Goal: Transaction & Acquisition: Purchase product/service

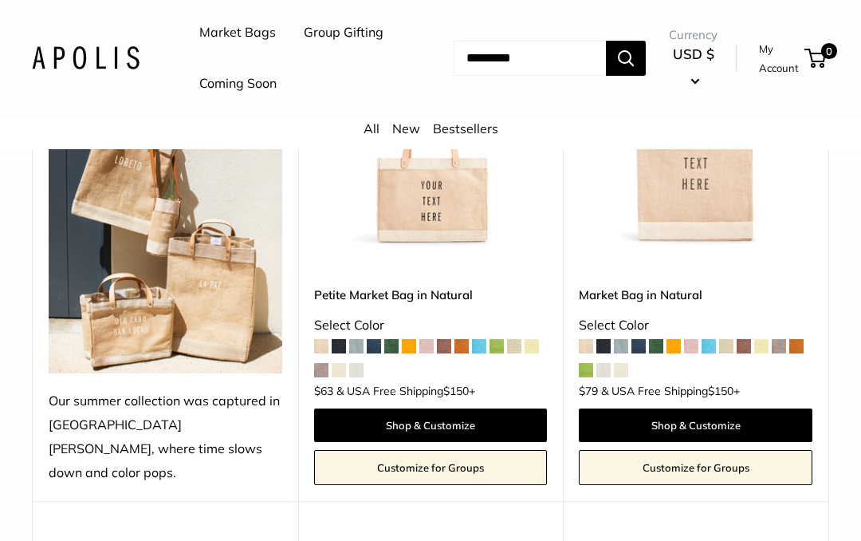
scroll to position [359, 0]
click at [466, 248] on img at bounding box center [431, 131] width 234 height 234
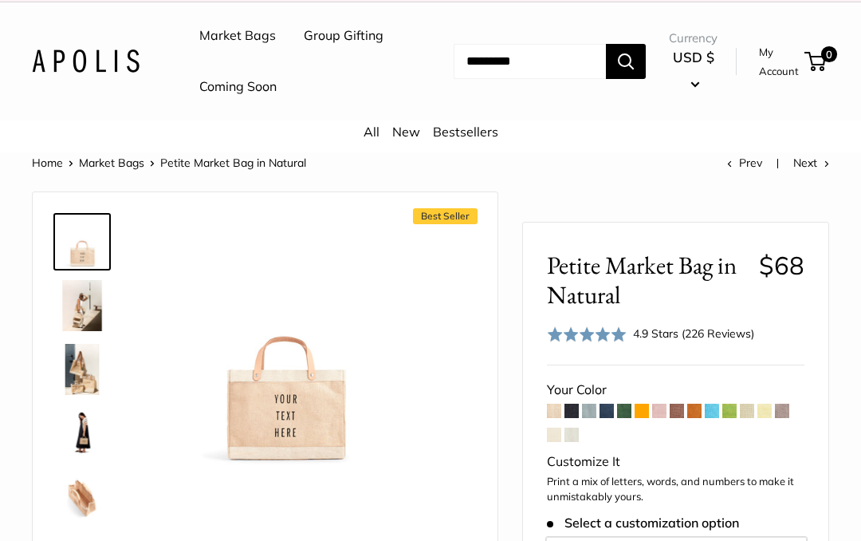
scroll to position [22, 0]
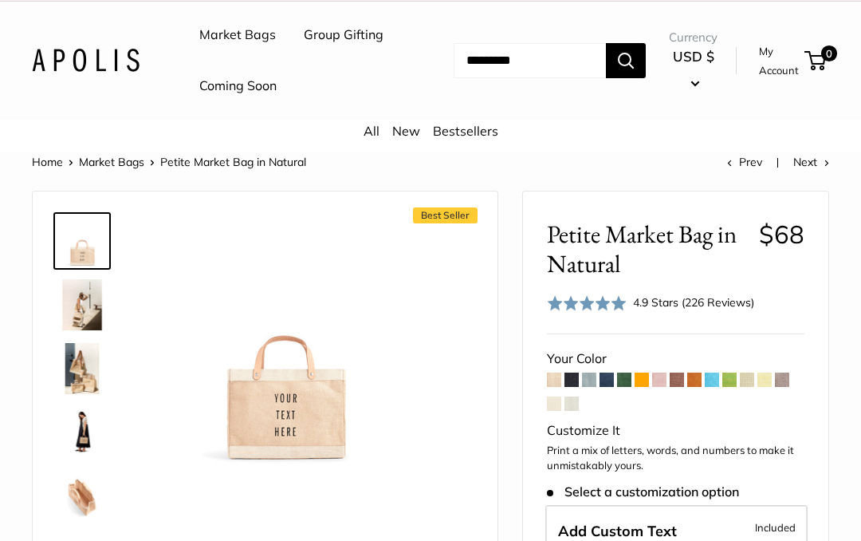
click at [107, 330] on img at bounding box center [82, 304] width 51 height 51
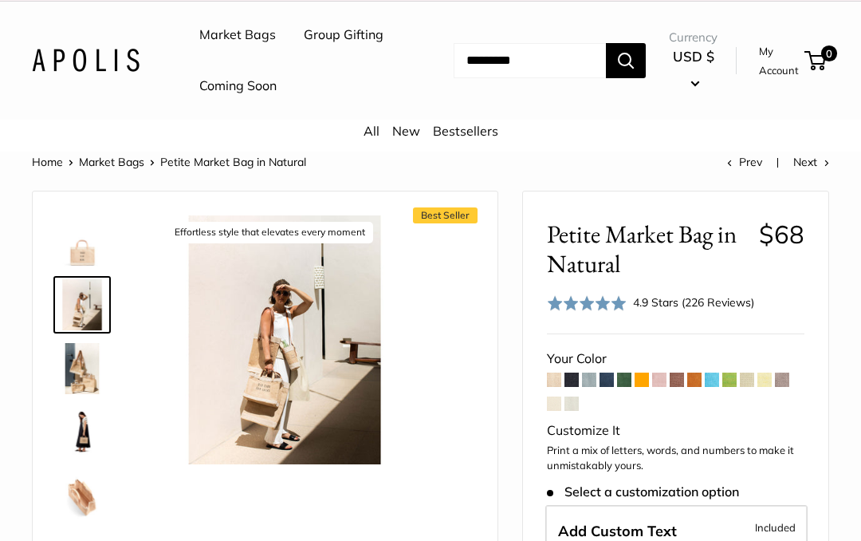
click at [86, 394] on img at bounding box center [82, 368] width 51 height 51
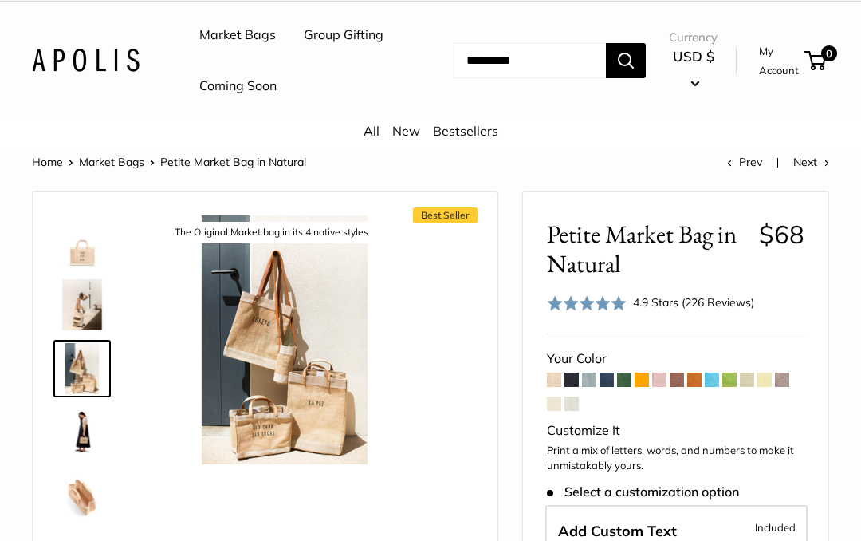
click at [694, 387] on span at bounding box center [694, 379] width 14 height 14
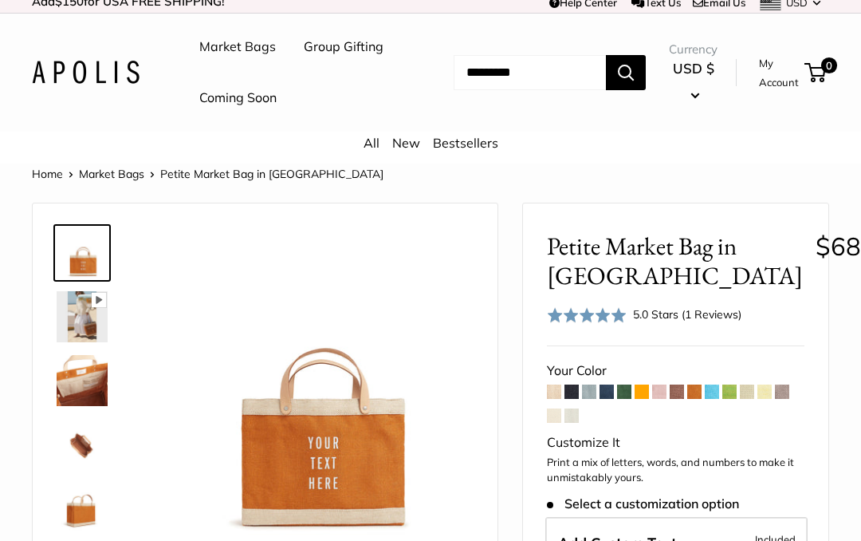
scroll to position [8, 0]
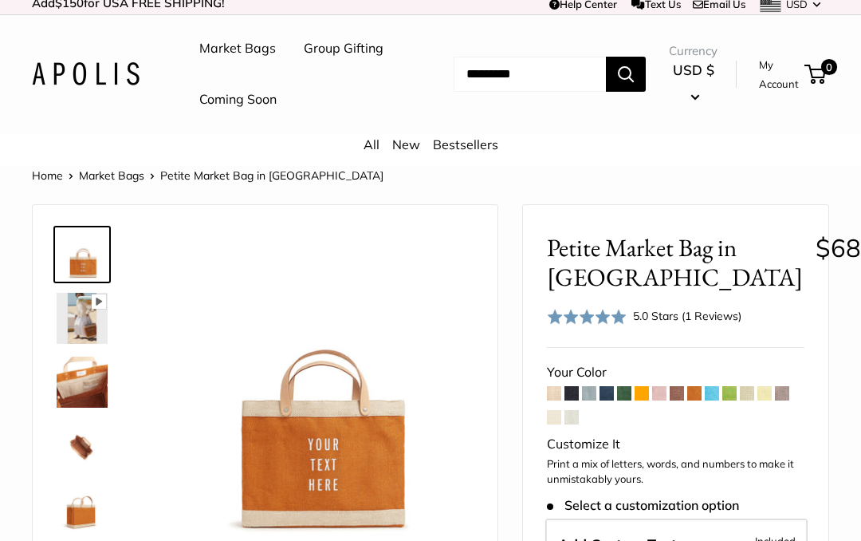
click at [596, 400] on span at bounding box center [589, 393] width 14 height 14
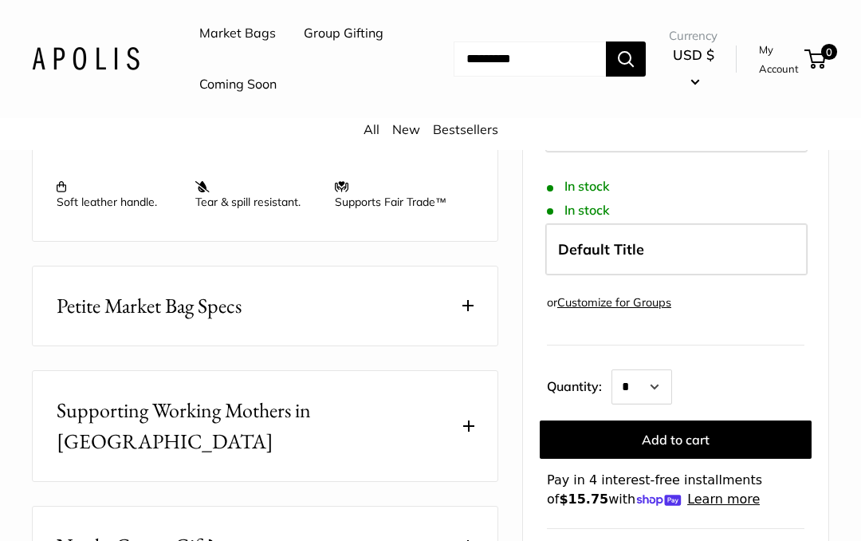
scroll to position [769, 0]
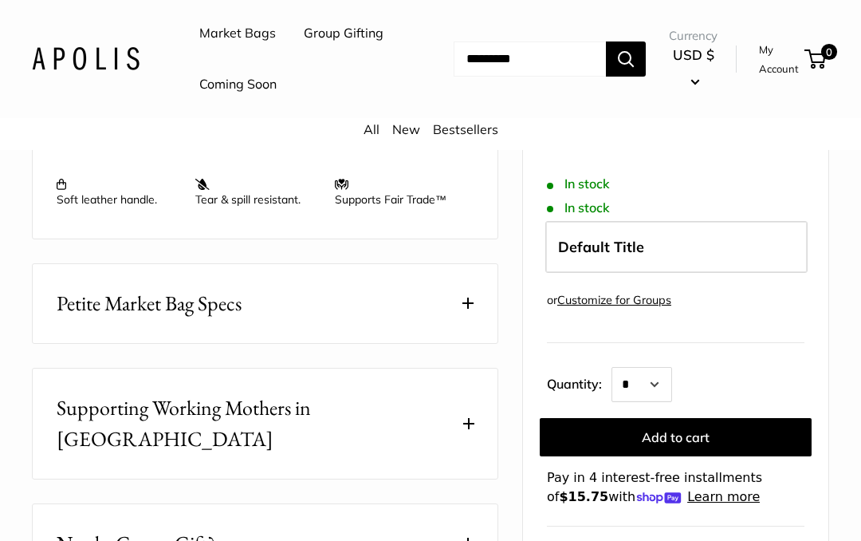
click at [465, 309] on span at bounding box center [468, 302] width 11 height 11
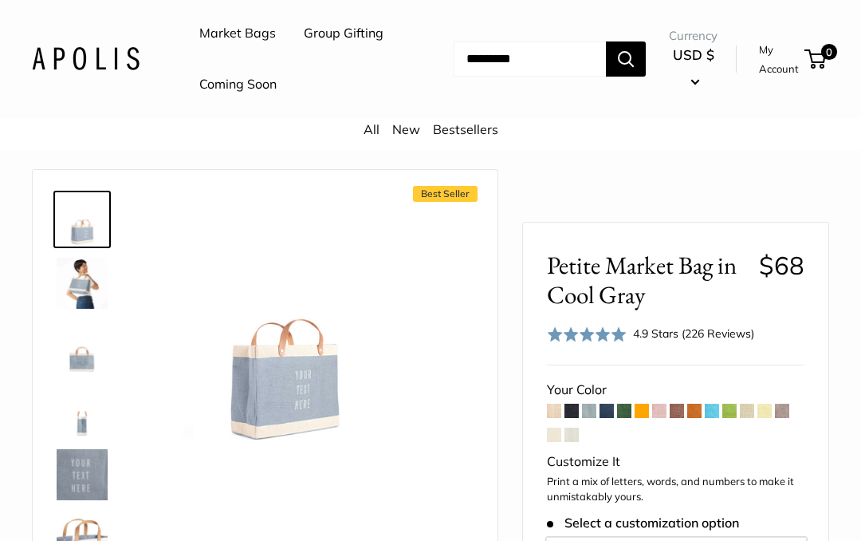
scroll to position [76, 0]
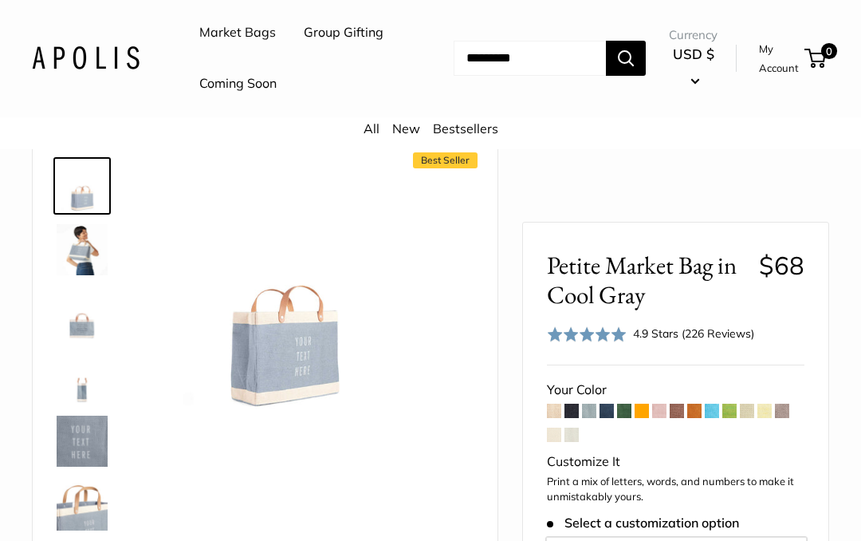
click at [549, 428] on span at bounding box center [554, 434] width 14 height 14
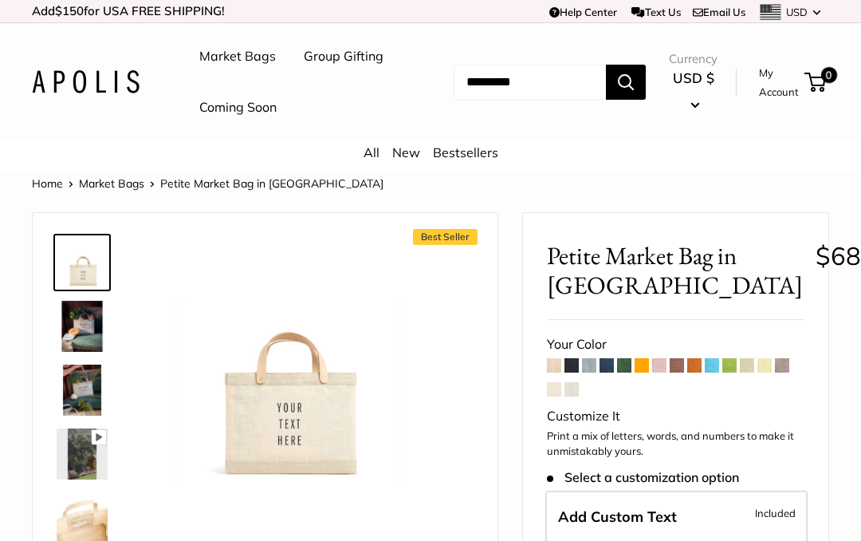
click at [572, 396] on span at bounding box center [572, 389] width 14 height 14
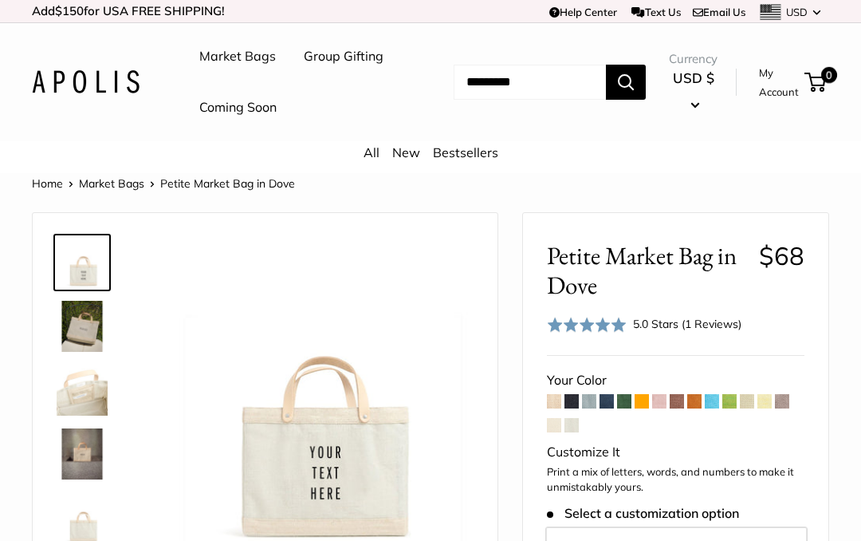
click at [782, 408] on span at bounding box center [782, 401] width 14 height 14
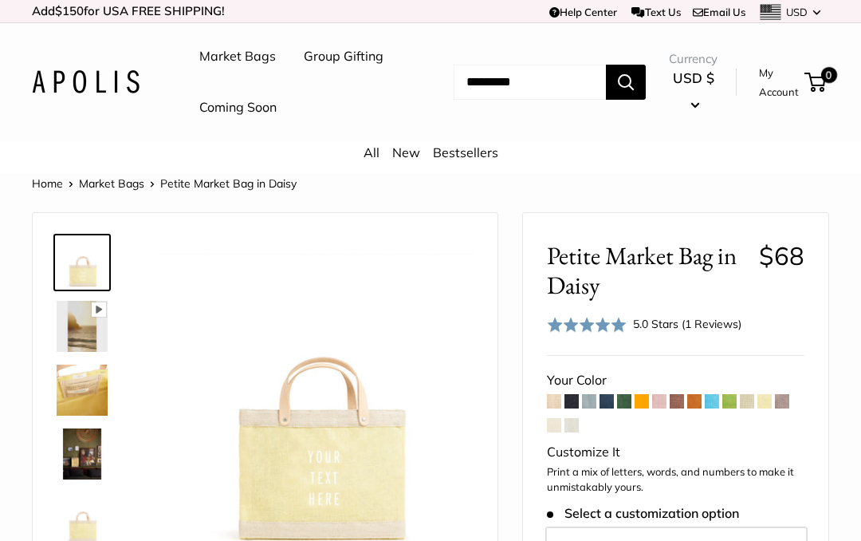
click at [730, 408] on span at bounding box center [730, 401] width 14 height 14
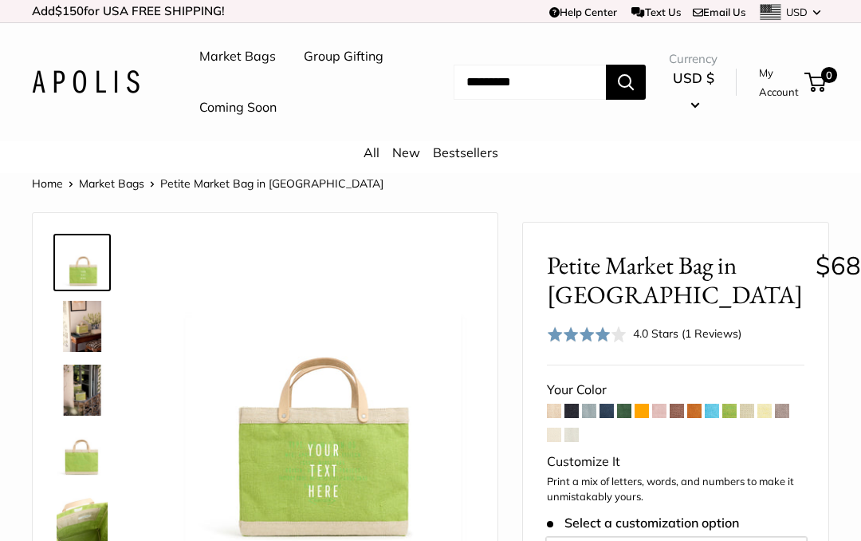
click at [604, 418] on span at bounding box center [607, 411] width 14 height 14
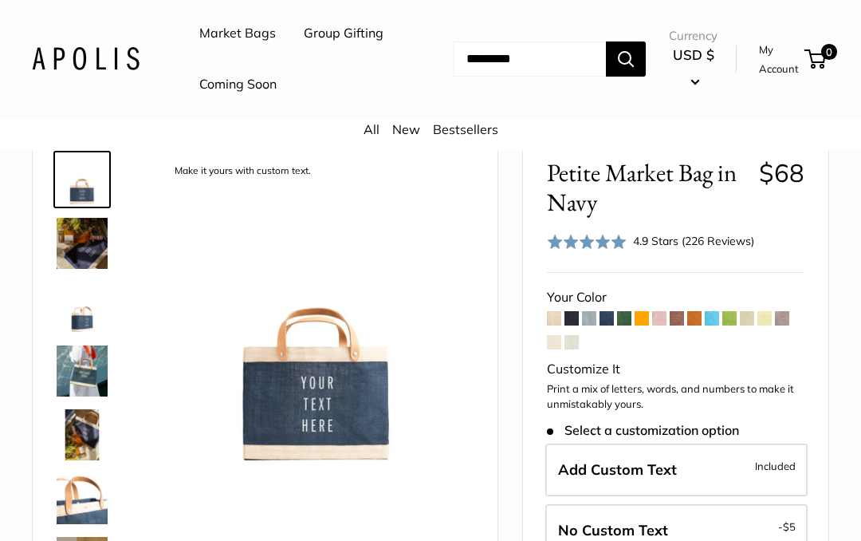
scroll to position [96, 0]
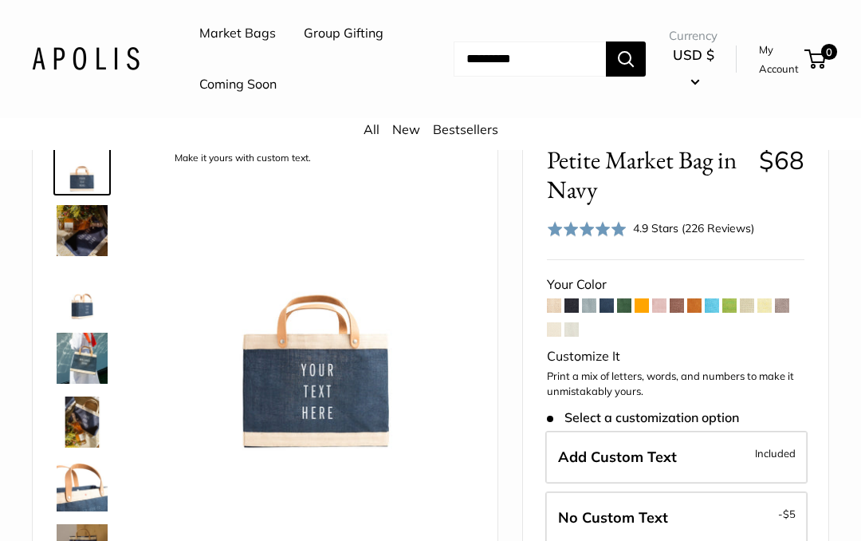
click at [95, 384] on img at bounding box center [82, 358] width 51 height 51
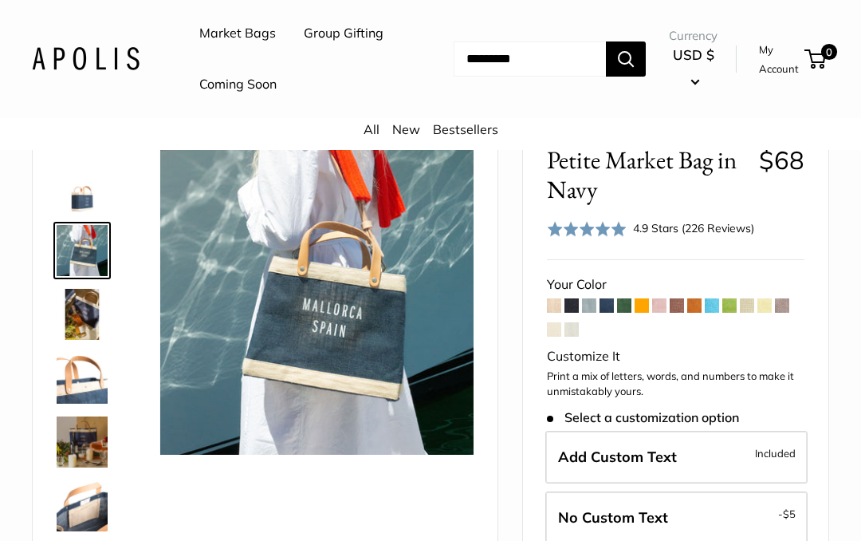
click at [85, 467] on img at bounding box center [82, 441] width 51 height 51
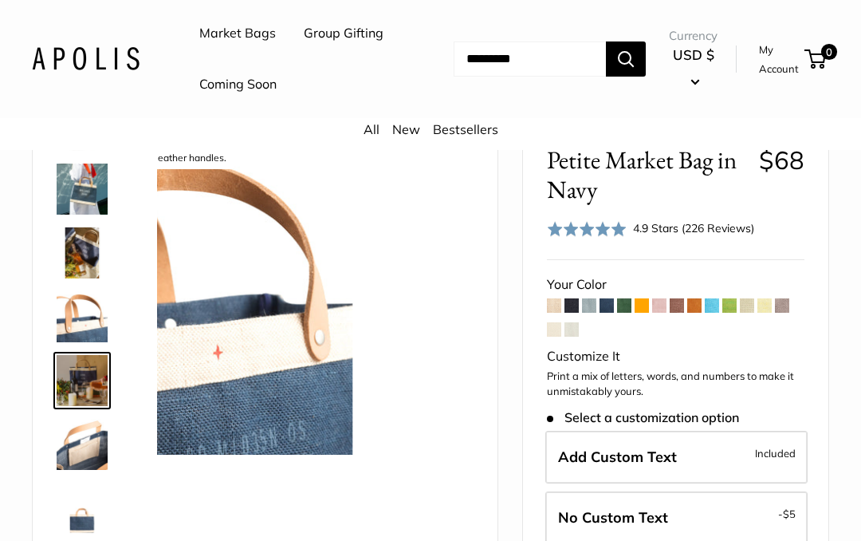
scroll to position [177, 0]
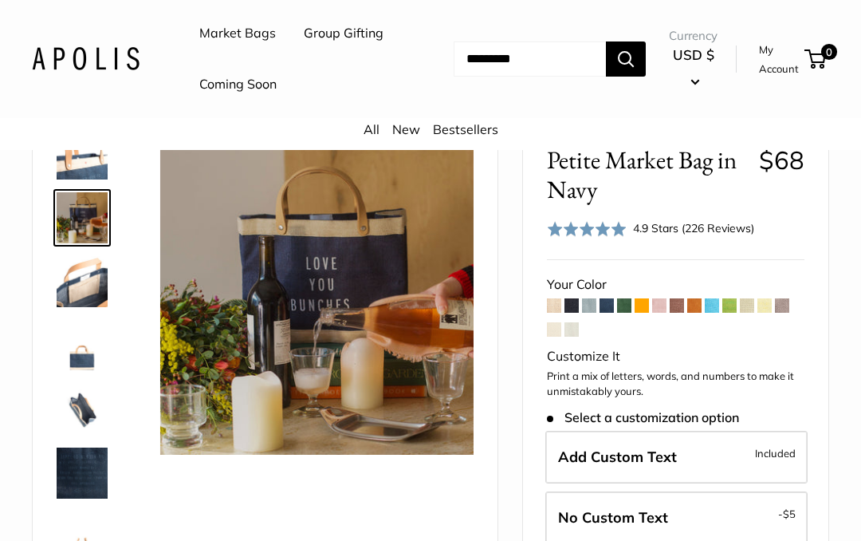
click at [85, 435] on img at bounding box center [82, 409] width 51 height 51
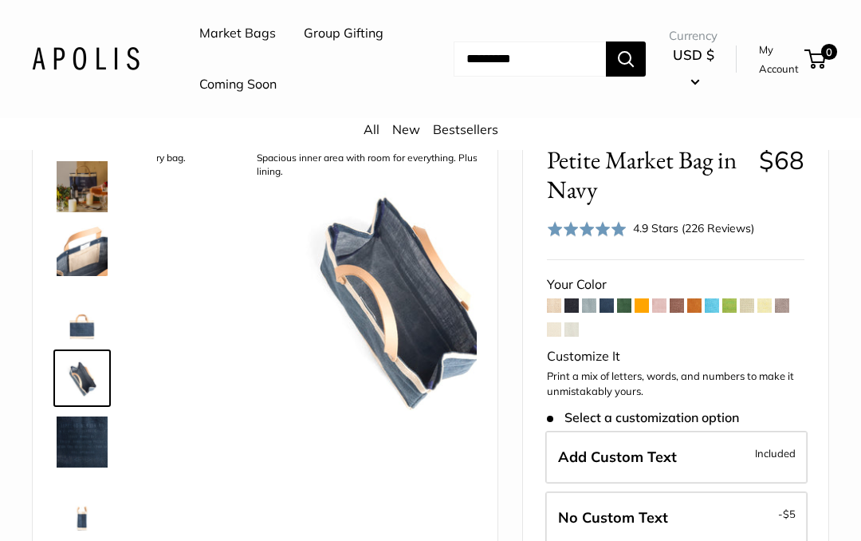
scroll to position [368, 0]
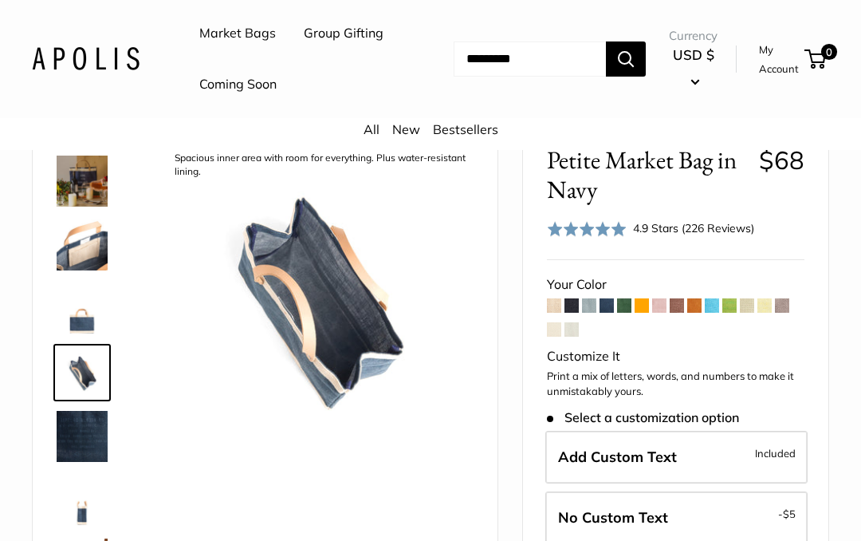
click at [571, 313] on span at bounding box center [572, 305] width 14 height 14
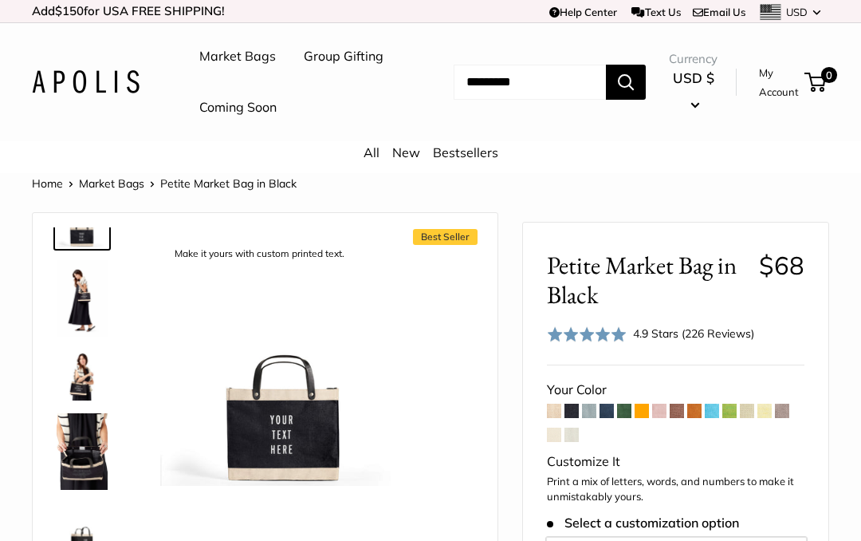
scroll to position [37, 0]
click at [555, 418] on span at bounding box center [554, 411] width 14 height 14
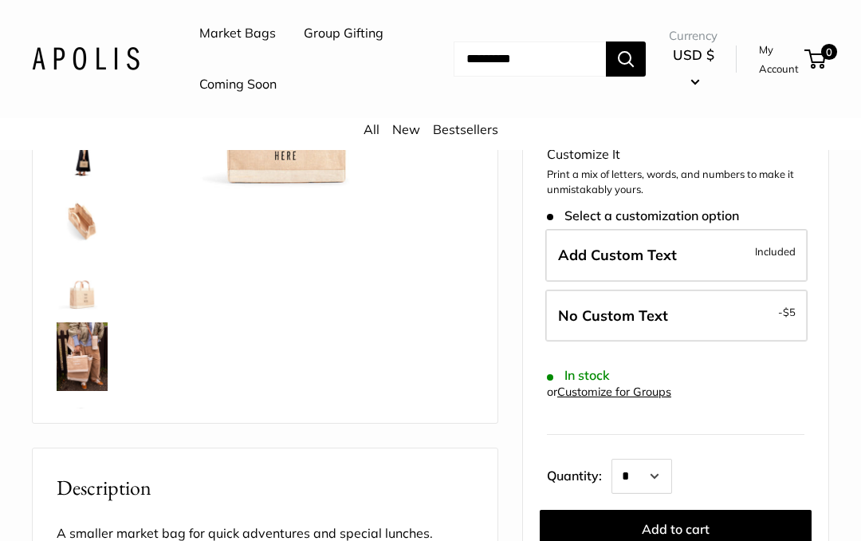
scroll to position [297, 0]
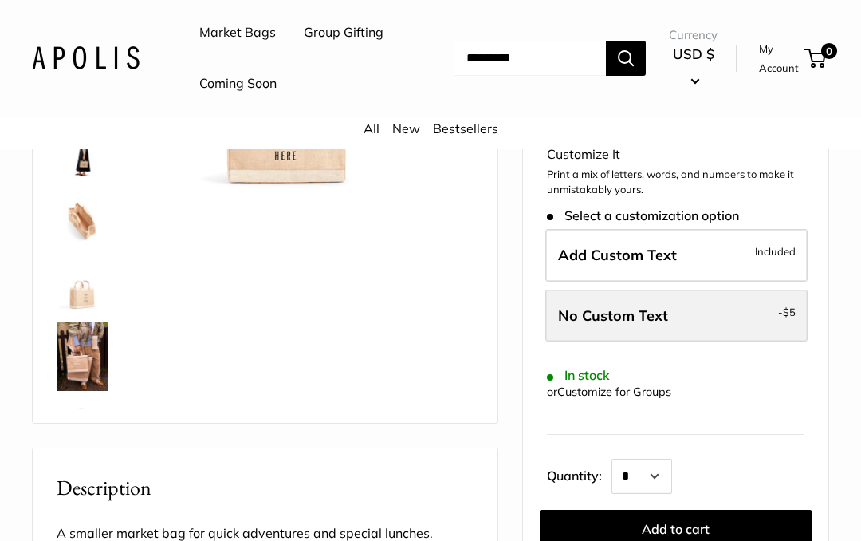
click at [701, 343] on label "No Custom Text - $5" at bounding box center [676, 316] width 262 height 53
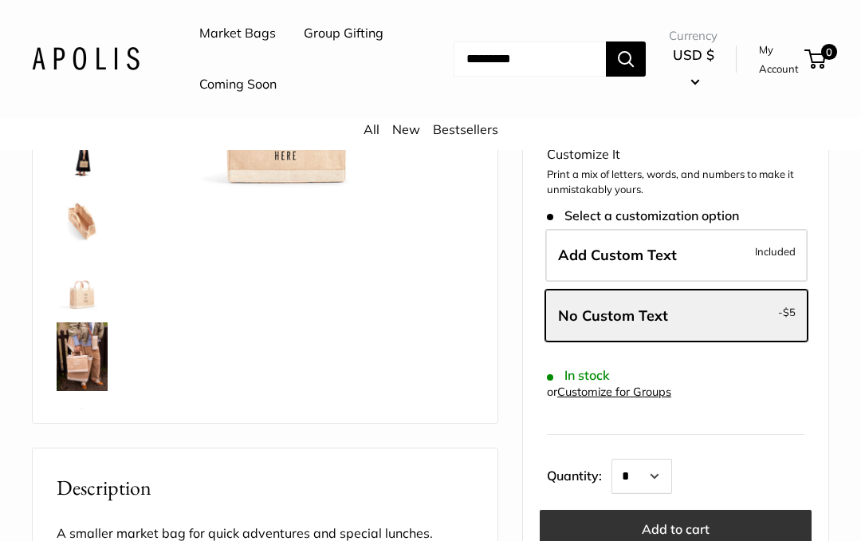
click at [704, 540] on button "Add to cart" at bounding box center [676, 529] width 272 height 38
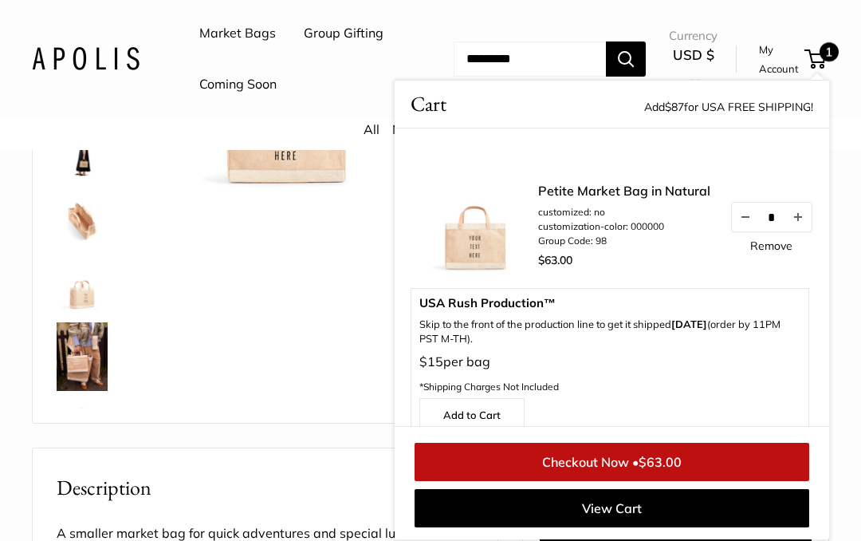
click at [825, 61] on span "1" at bounding box center [829, 51] width 19 height 19
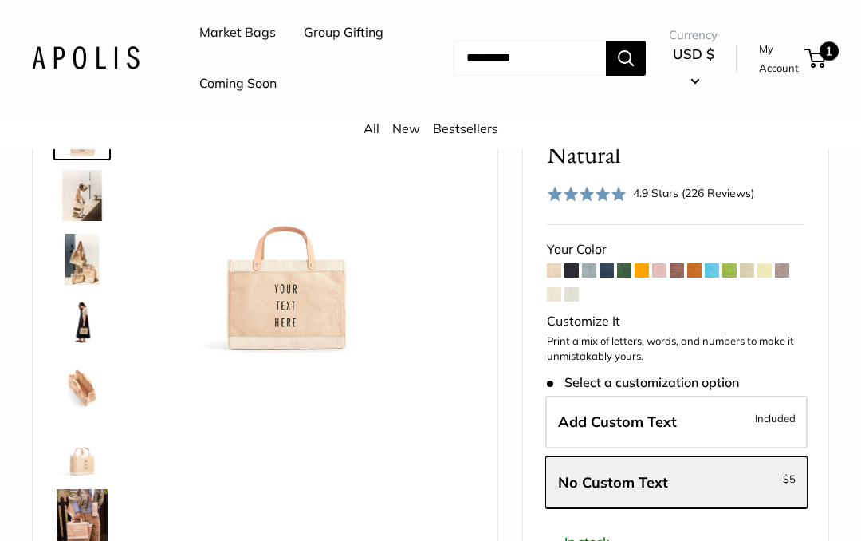
scroll to position [0, 0]
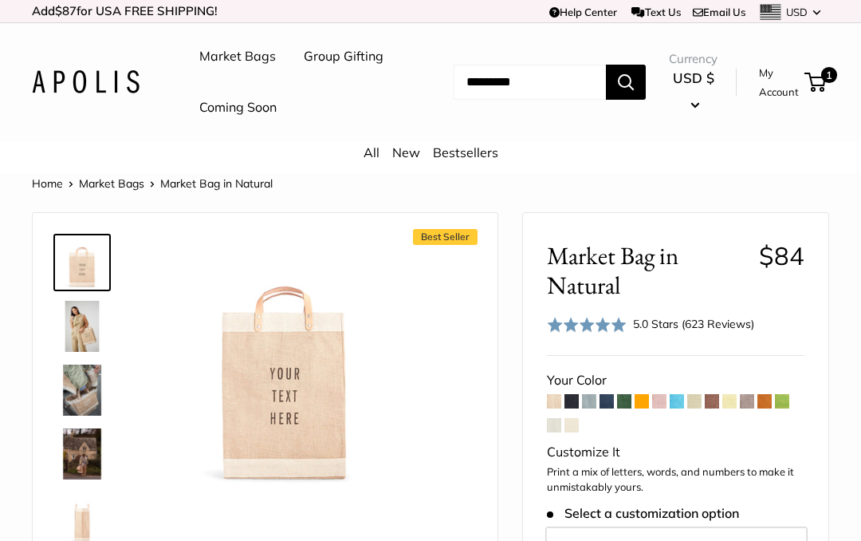
click at [270, 57] on link "Market Bags" at bounding box center [237, 57] width 77 height 24
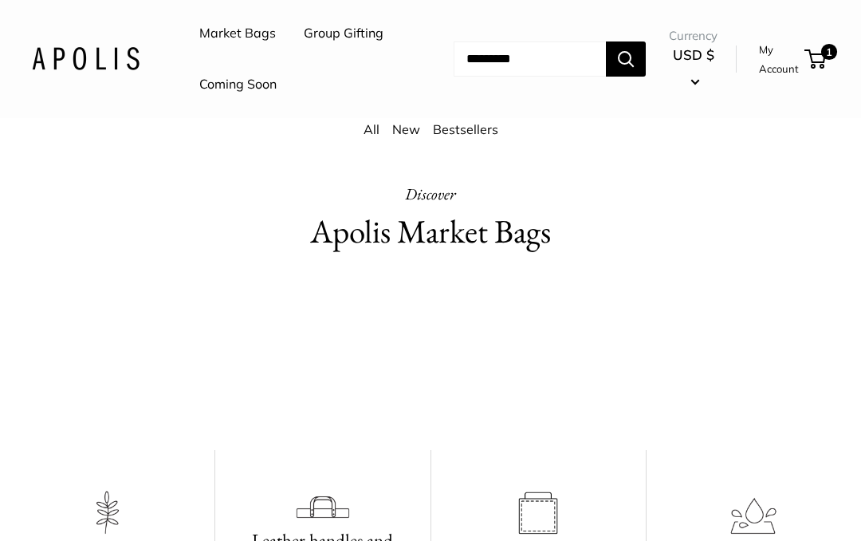
scroll to position [718, 0]
click at [389, 256] on h2 "Apolis Market Bags" at bounding box center [430, 232] width 399 height 47
click at [427, 256] on h2 "Apolis Market Bags" at bounding box center [430, 232] width 399 height 47
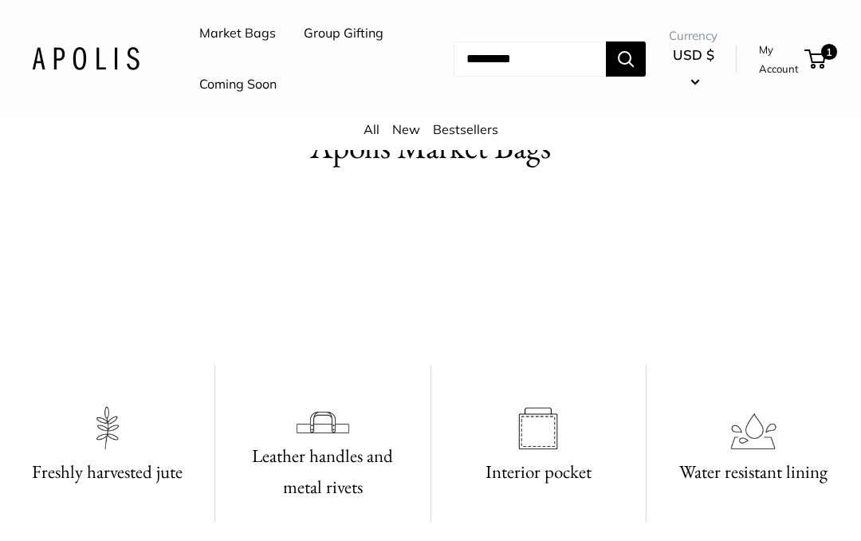
scroll to position [804, 0]
click at [368, 331] on video at bounding box center [430, 271] width 239 height 120
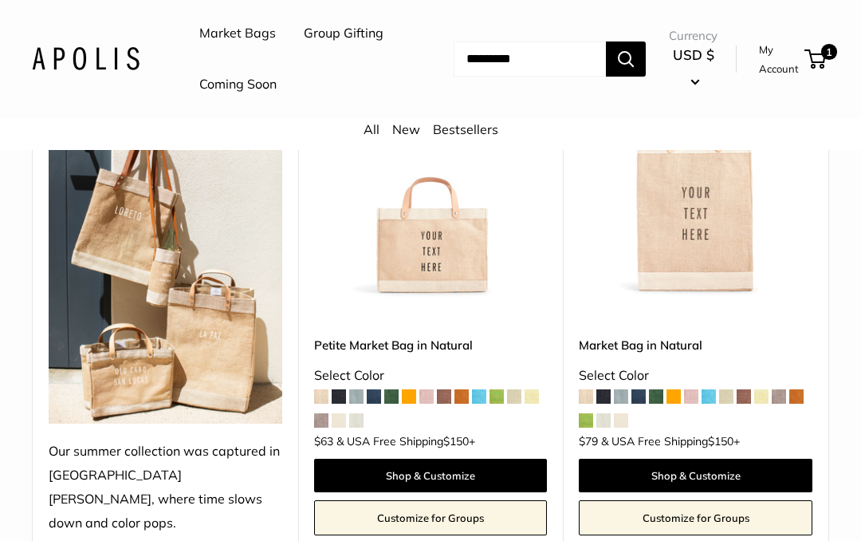
click at [440, 298] on img at bounding box center [431, 182] width 234 height 234
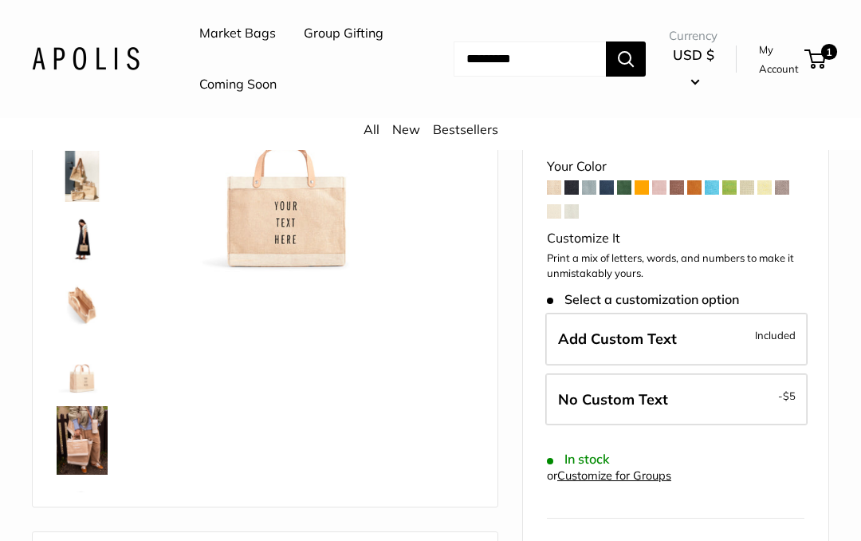
scroll to position [215, 0]
click at [75, 474] on img at bounding box center [82, 439] width 51 height 69
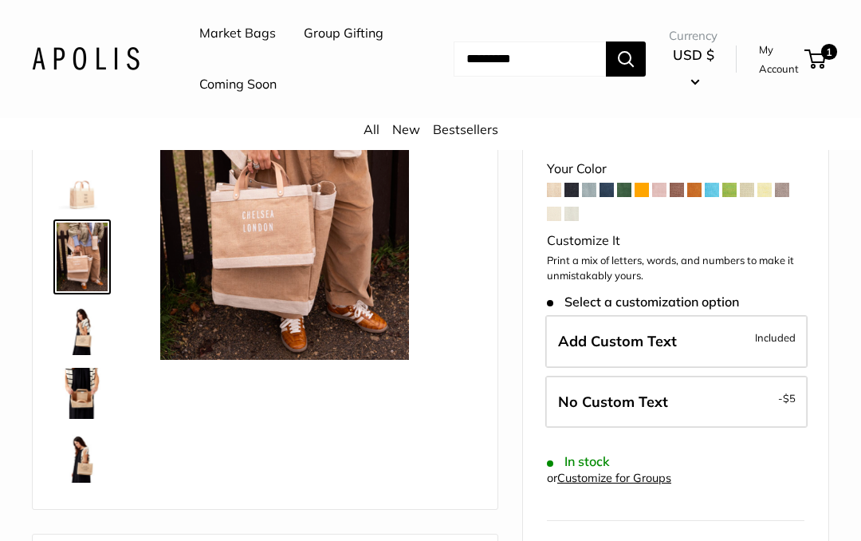
scroll to position [185, 0]
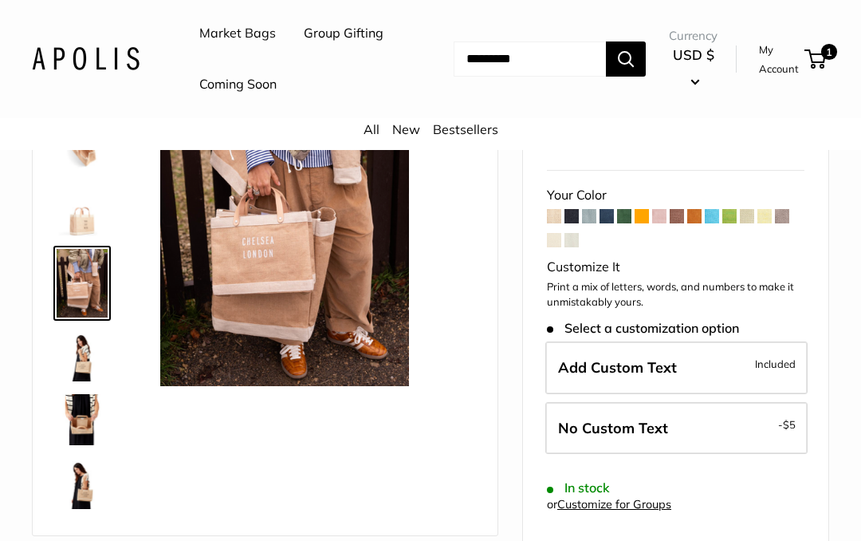
click at [92, 445] on img at bounding box center [82, 419] width 51 height 51
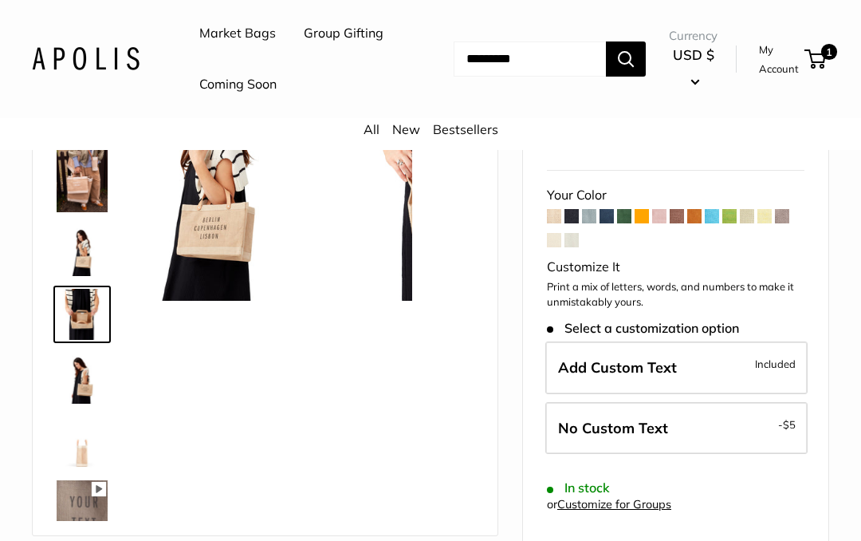
scroll to position [322, 0]
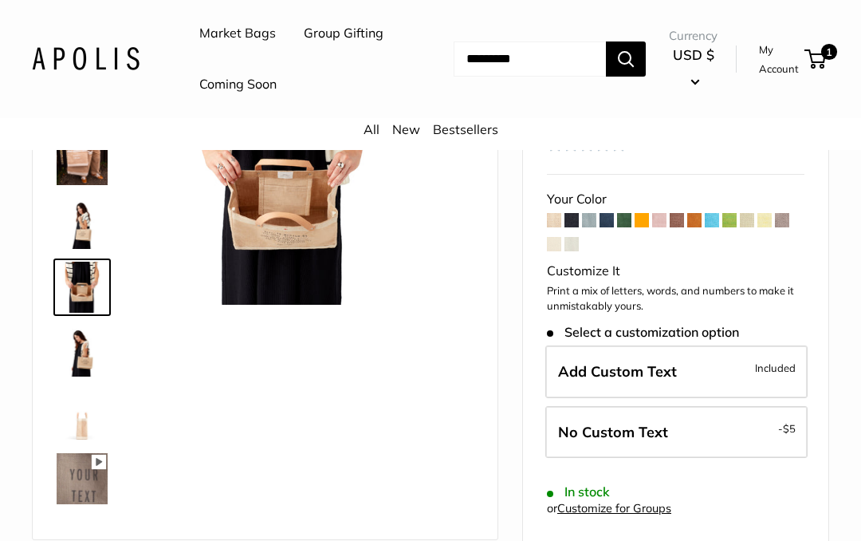
click at [274, 302] on img at bounding box center [284, 180] width 249 height 249
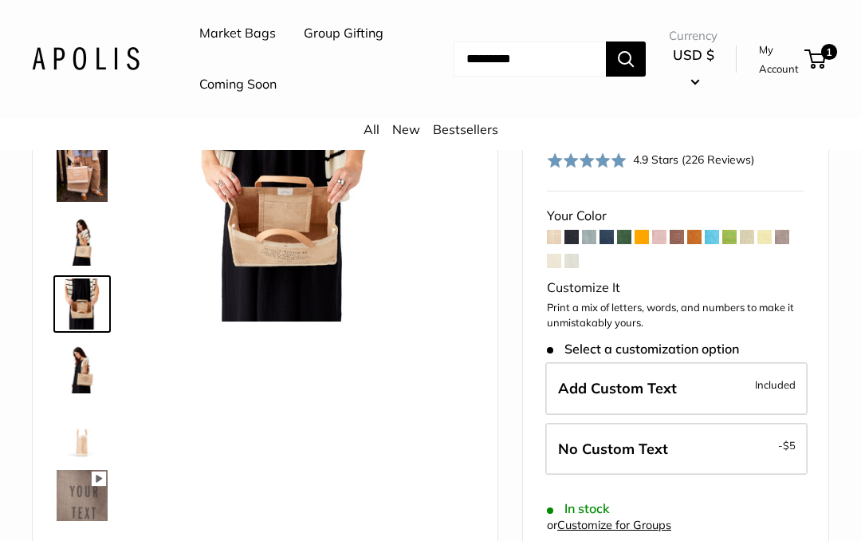
scroll to position [161, 0]
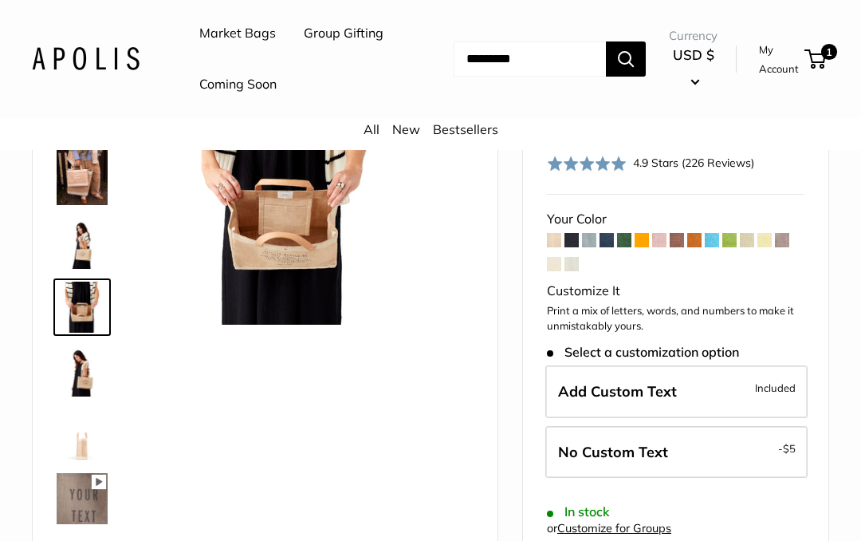
click at [278, 305] on img at bounding box center [284, 200] width 249 height 249
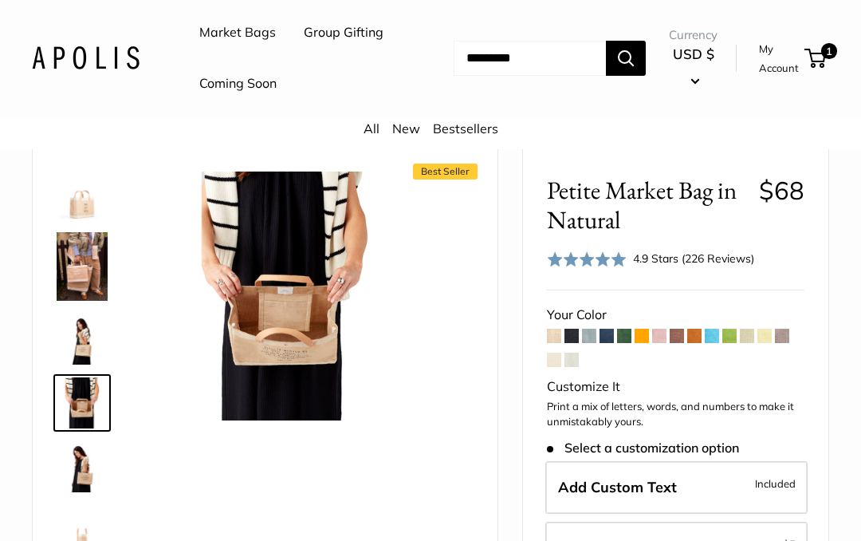
scroll to position [60, 0]
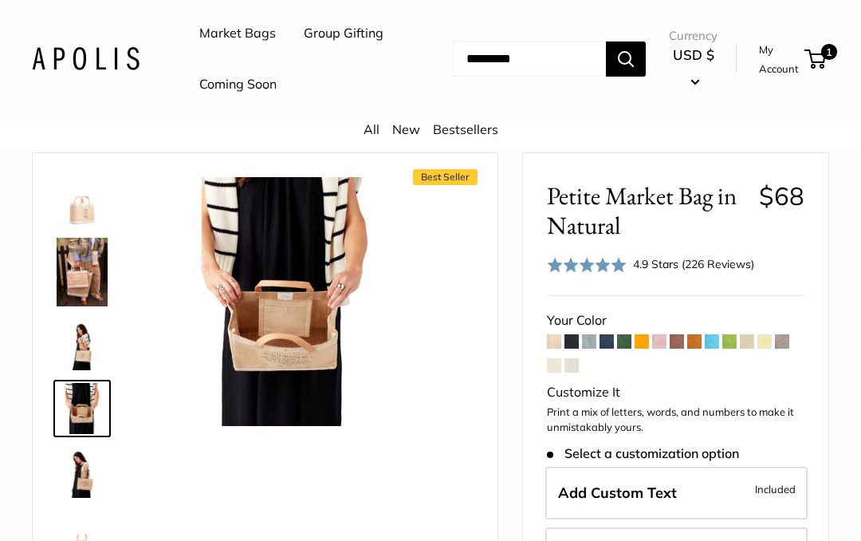
click at [274, 368] on img at bounding box center [284, 301] width 249 height 249
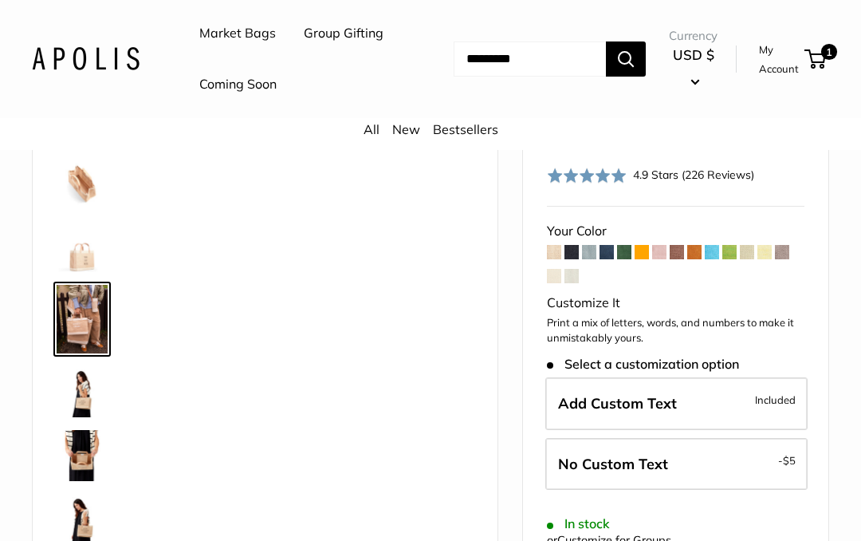
scroll to position [148, 0]
click at [93, 482] on img at bounding box center [82, 456] width 51 height 51
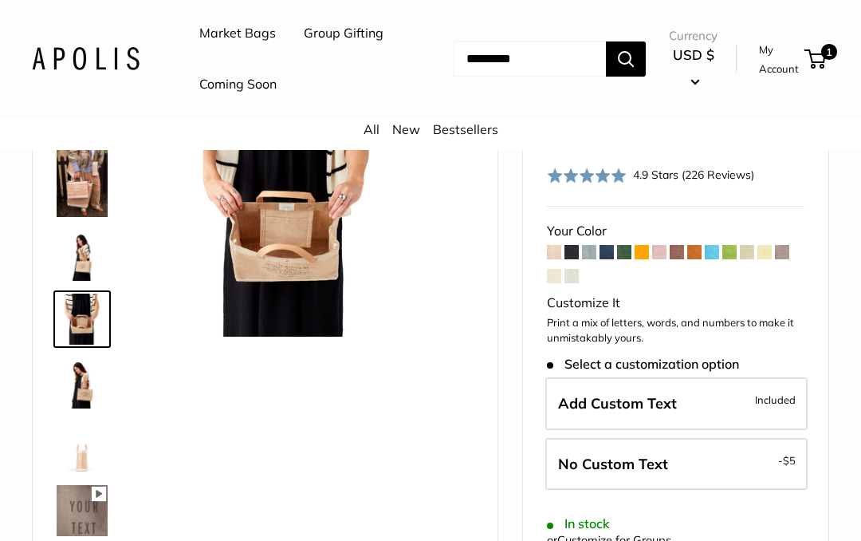
click at [84, 408] on img at bounding box center [82, 382] width 51 height 51
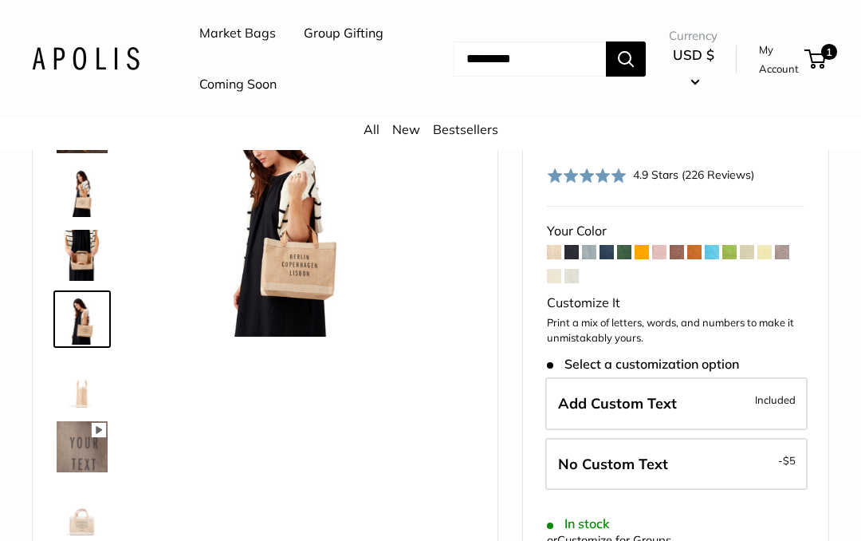
click at [94, 408] on img at bounding box center [82, 382] width 51 height 51
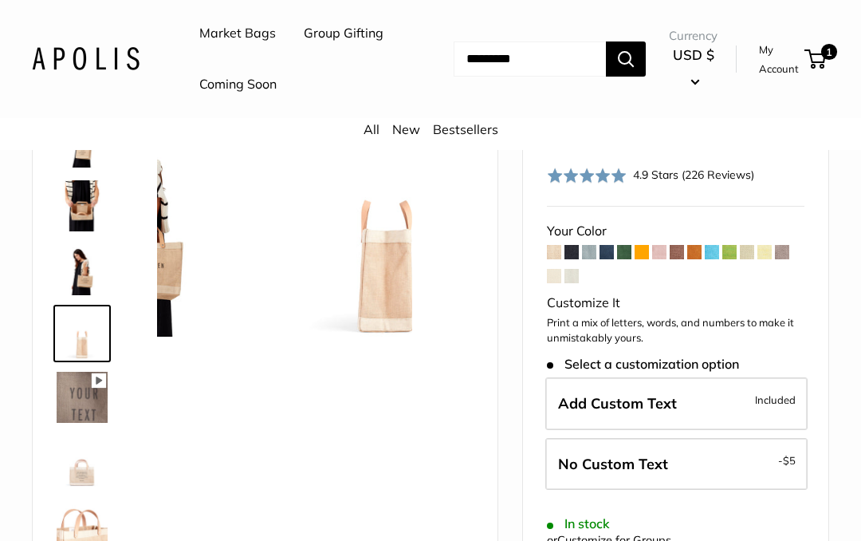
scroll to position [450, 0]
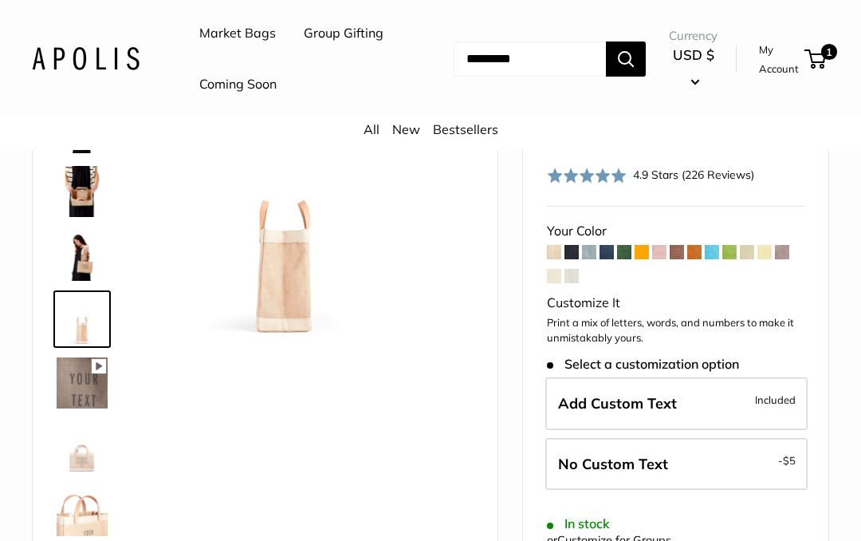
click at [84, 281] on img at bounding box center [82, 255] width 51 height 51
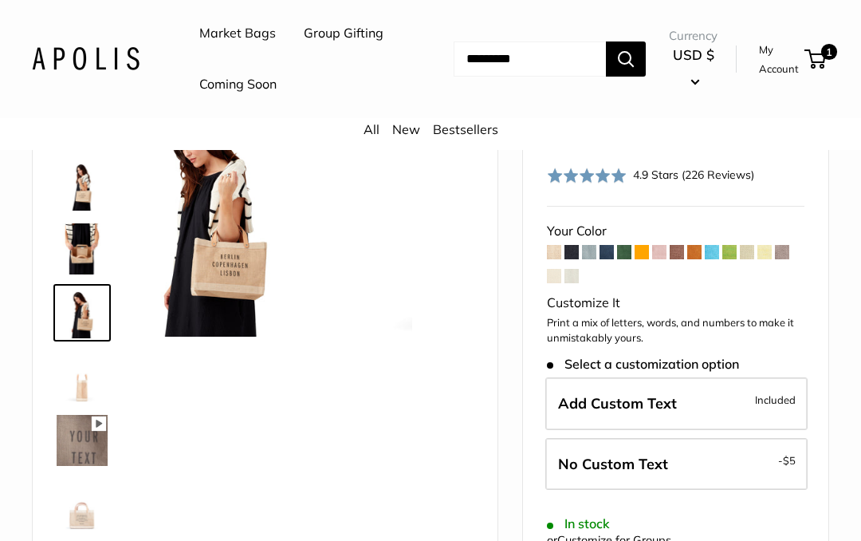
scroll to position [386, 0]
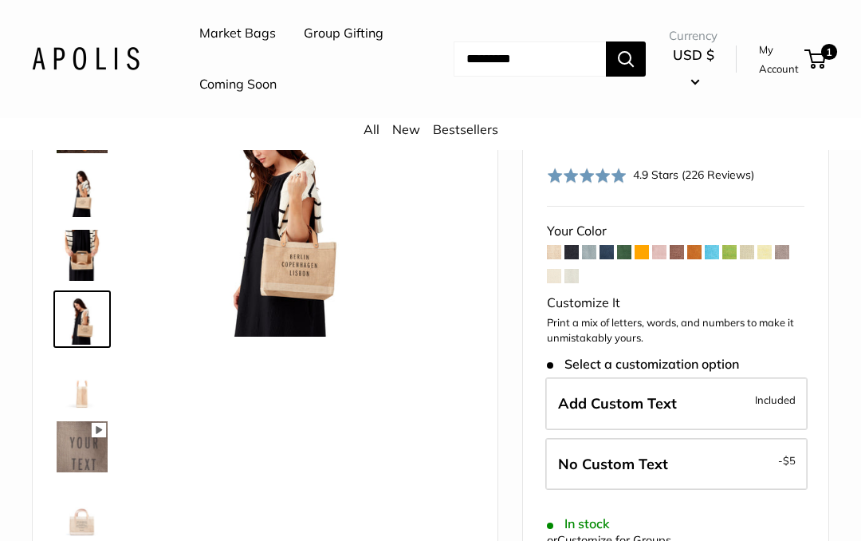
click at [84, 408] on img at bounding box center [82, 382] width 51 height 51
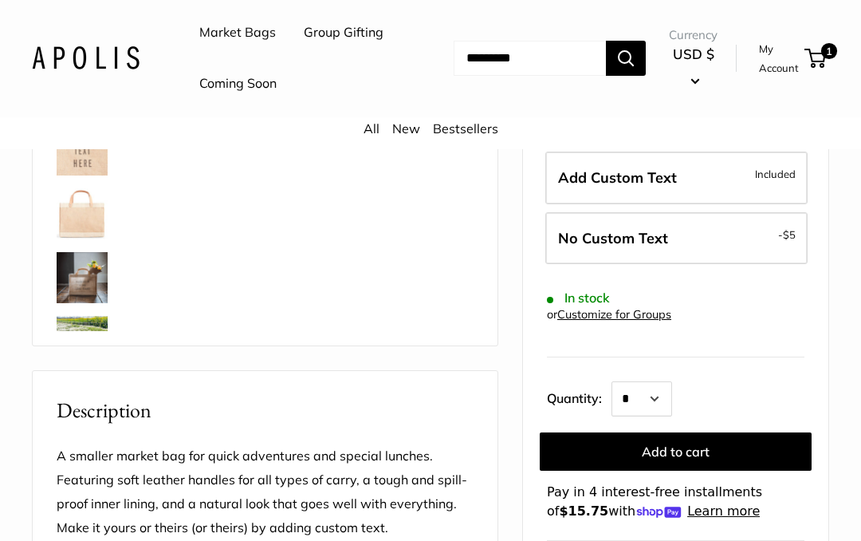
scroll to position [394, 0]
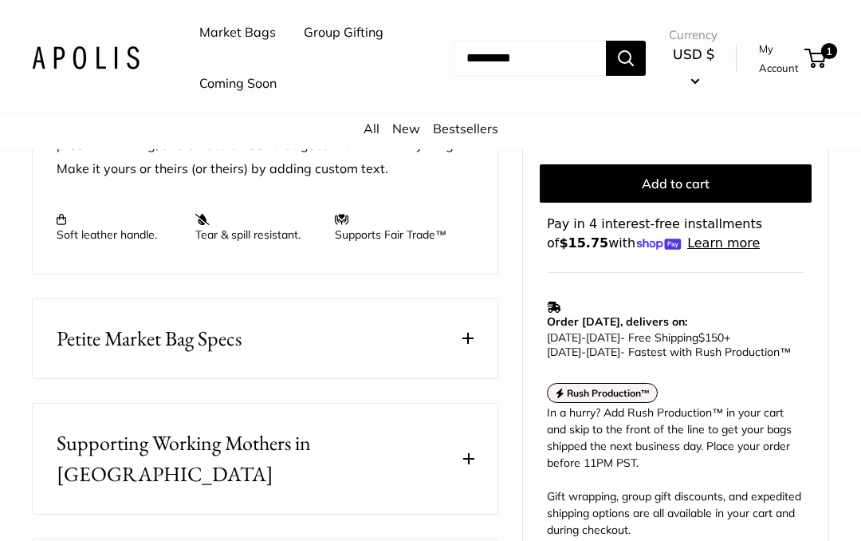
click at [245, 379] on button "Petite Market Bag Specs" at bounding box center [265, 339] width 465 height 79
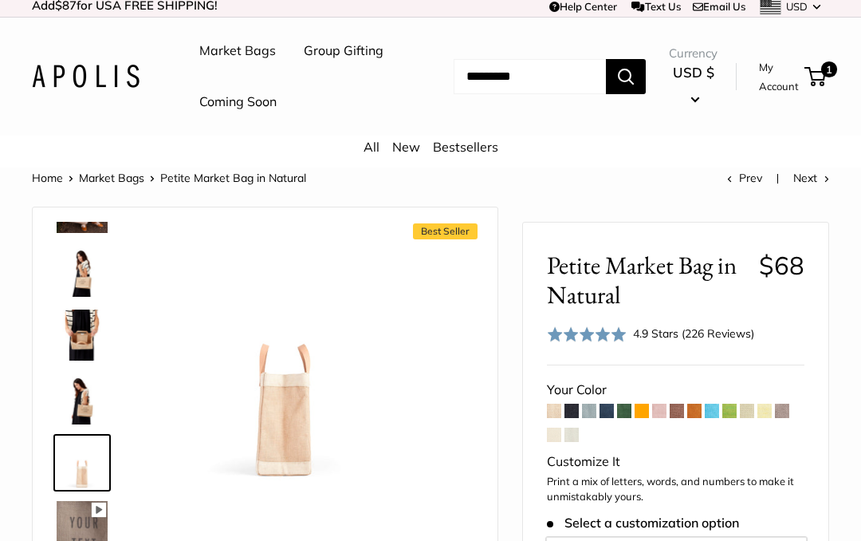
scroll to position [0, 0]
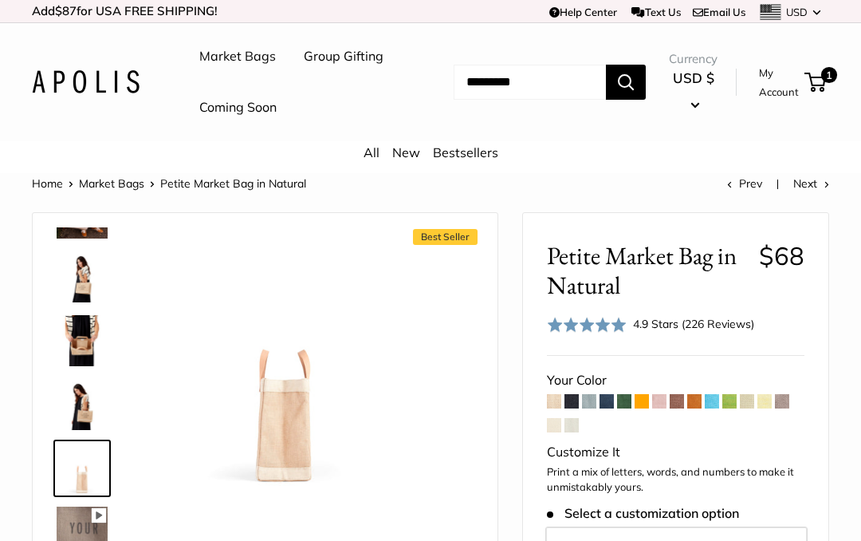
click at [97, 366] on img at bounding box center [82, 340] width 51 height 51
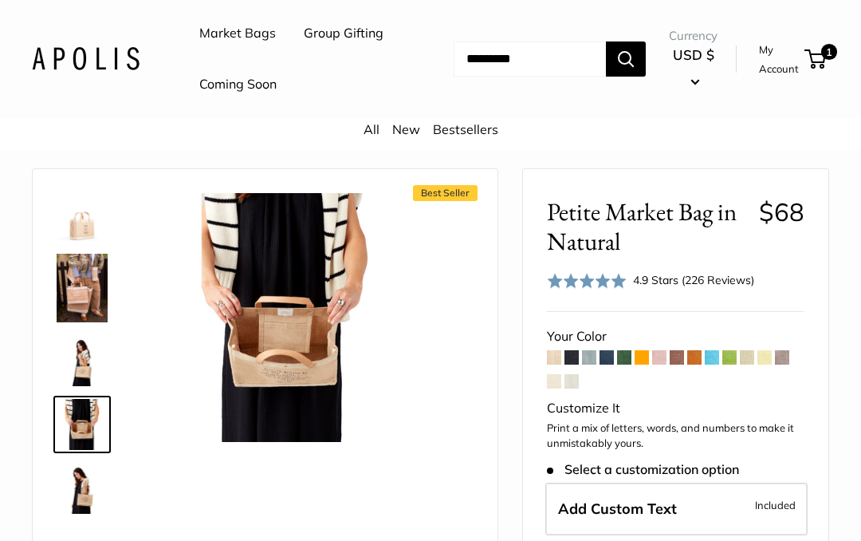
scroll to position [67, 0]
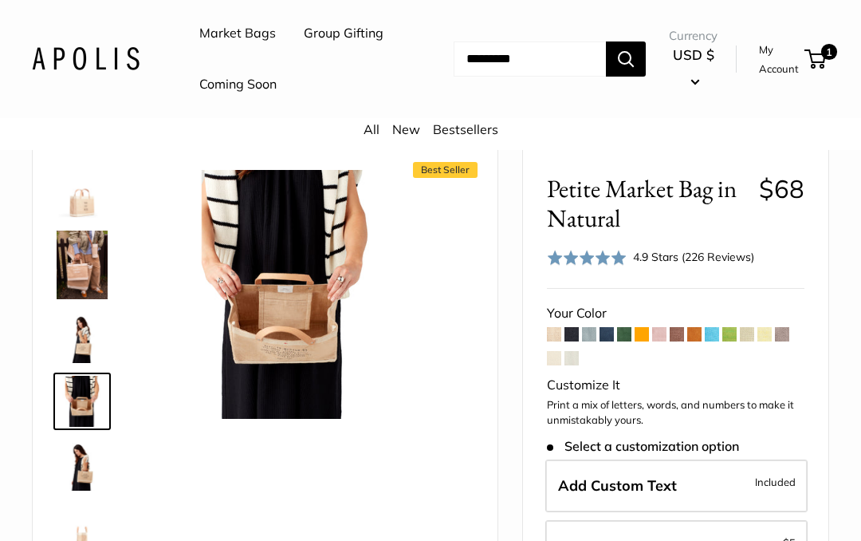
click at [307, 371] on img at bounding box center [284, 294] width 249 height 249
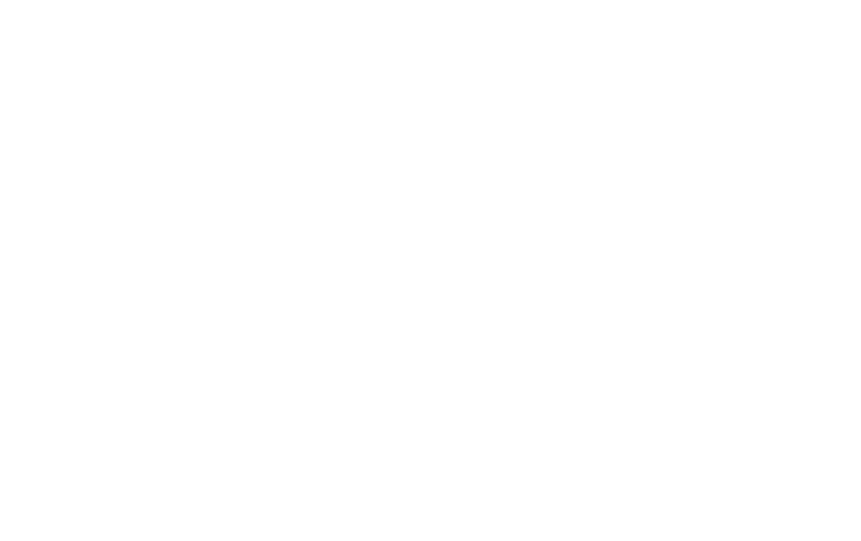
scroll to position [386, 0]
